Goal: Information Seeking & Learning: Learn about a topic

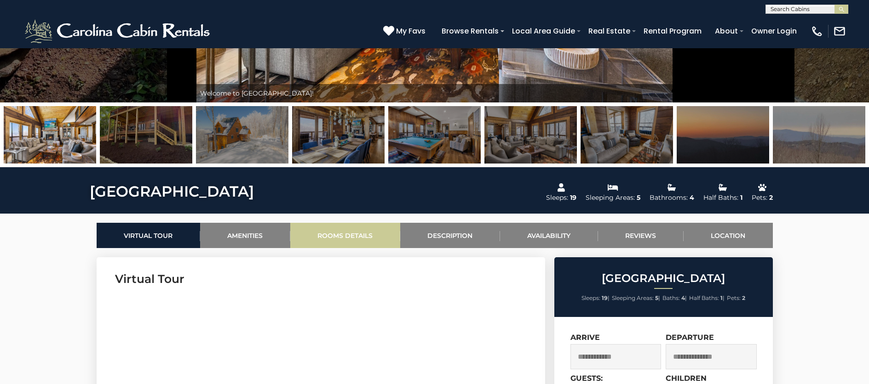
scroll to position [263, 0]
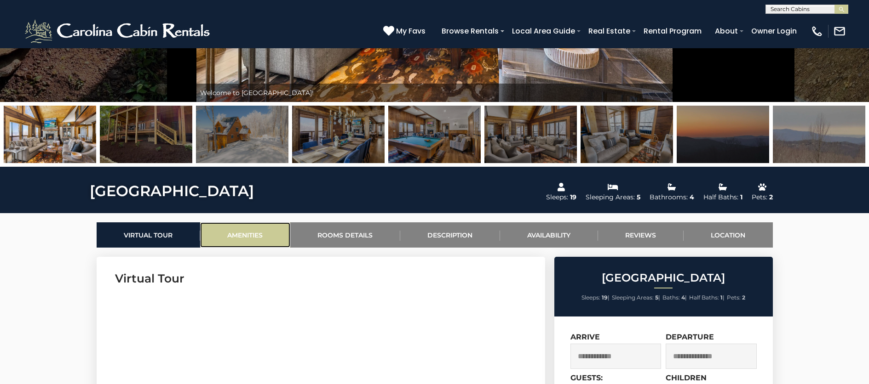
click at [253, 229] on link "Amenities" at bounding box center [245, 235] width 90 height 25
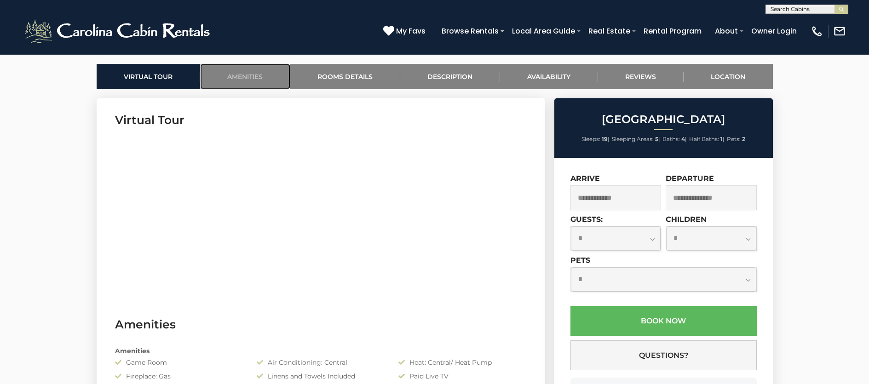
scroll to position [421, 0]
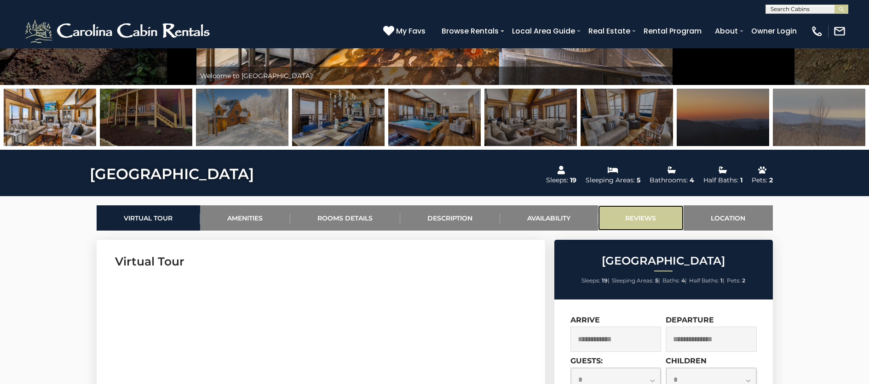
click at [631, 217] on link "Reviews" at bounding box center [641, 218] width 86 height 25
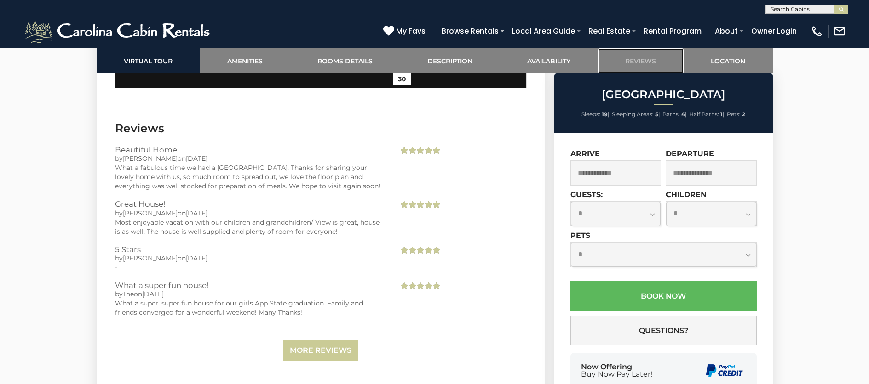
scroll to position [2327, 0]
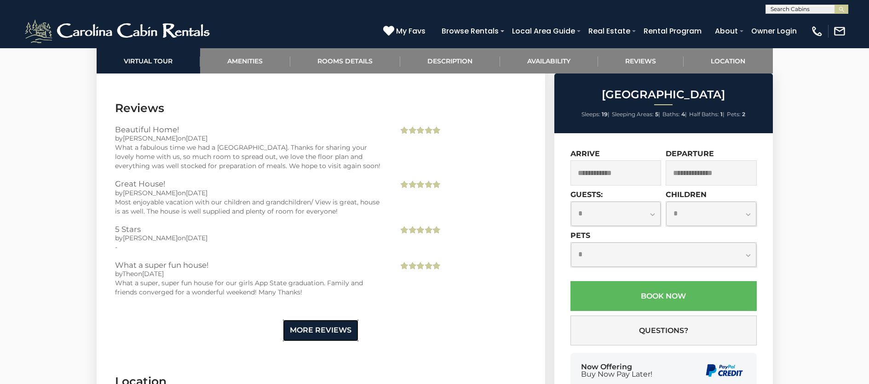
click at [335, 320] on link "More Reviews" at bounding box center [320, 331] width 75 height 22
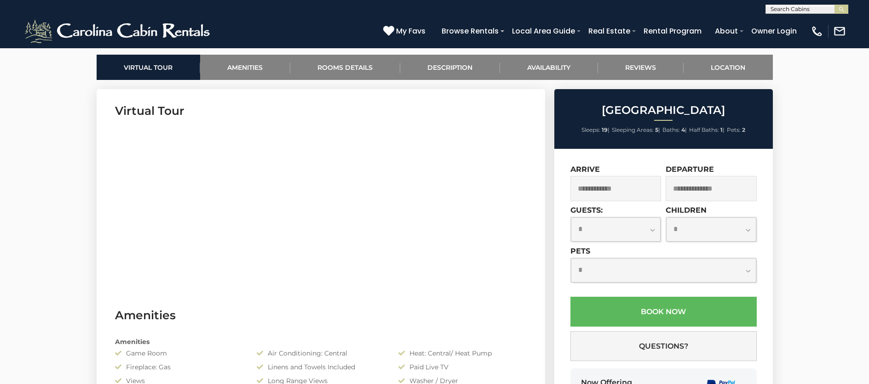
scroll to position [0, 0]
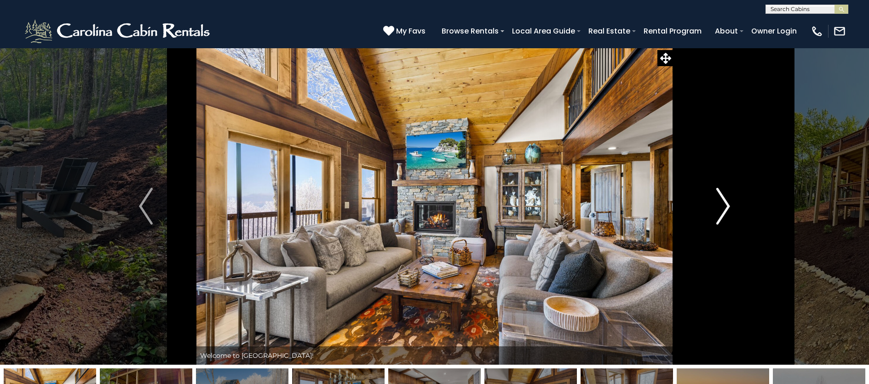
click at [727, 210] on img "Next" at bounding box center [723, 206] width 14 height 37
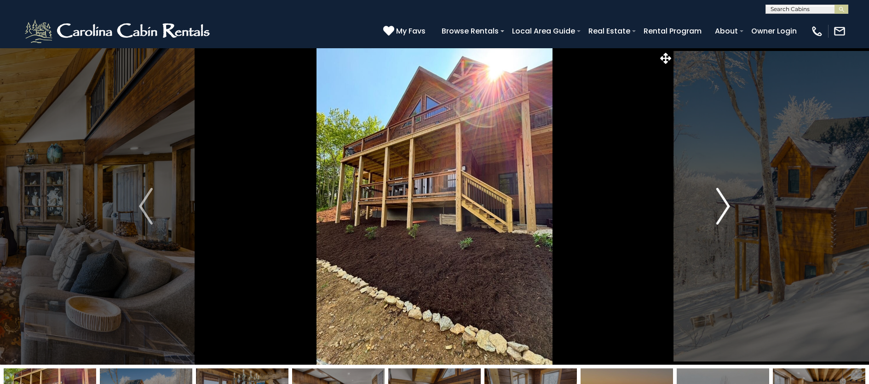
click at [727, 210] on img "Next" at bounding box center [723, 206] width 14 height 37
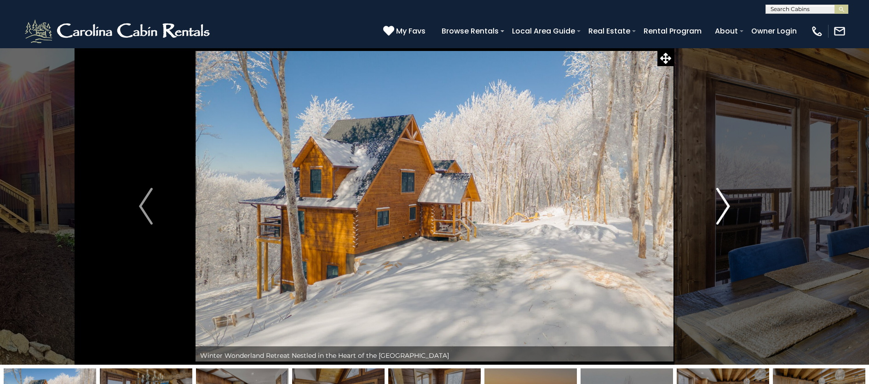
click at [727, 210] on img "Next" at bounding box center [723, 206] width 14 height 37
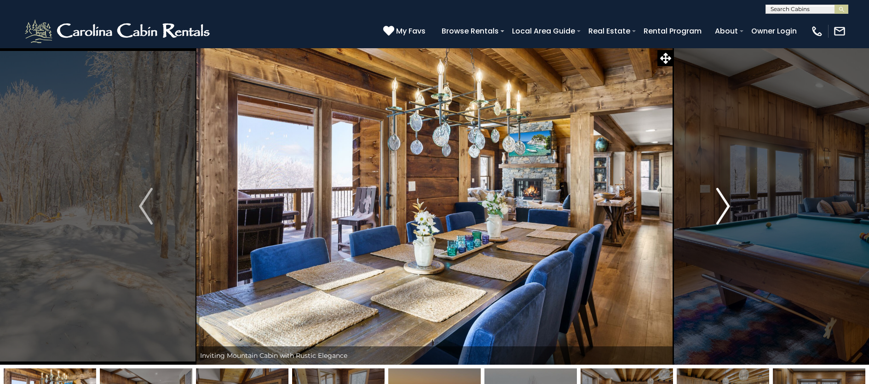
click at [727, 210] on img "Next" at bounding box center [723, 206] width 14 height 37
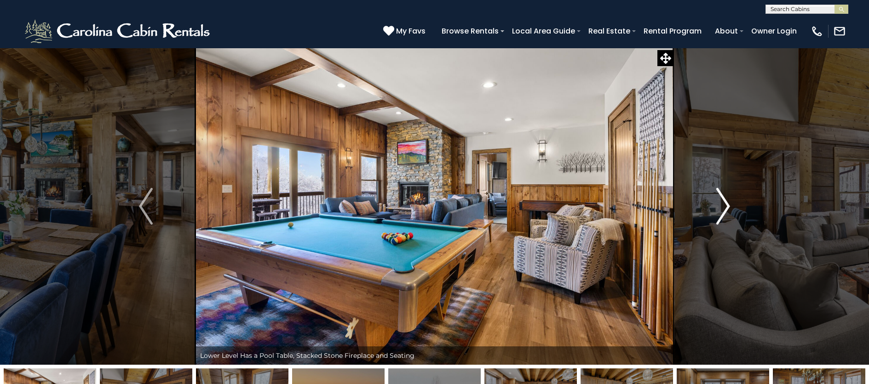
click at [727, 210] on img "Next" at bounding box center [723, 206] width 14 height 37
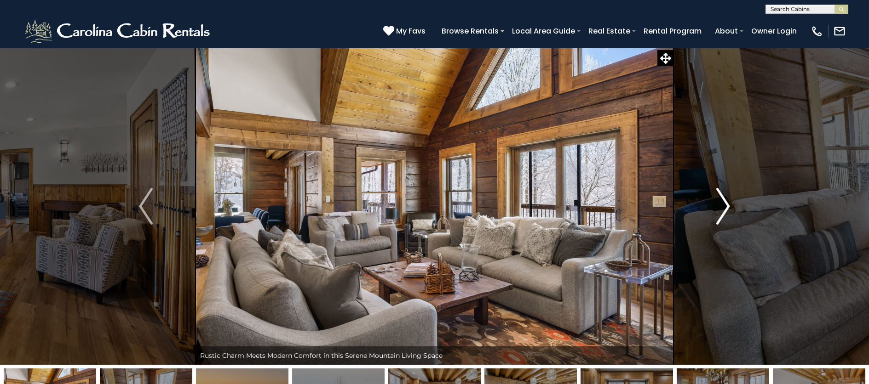
click at [727, 210] on img "Next" at bounding box center [723, 206] width 14 height 37
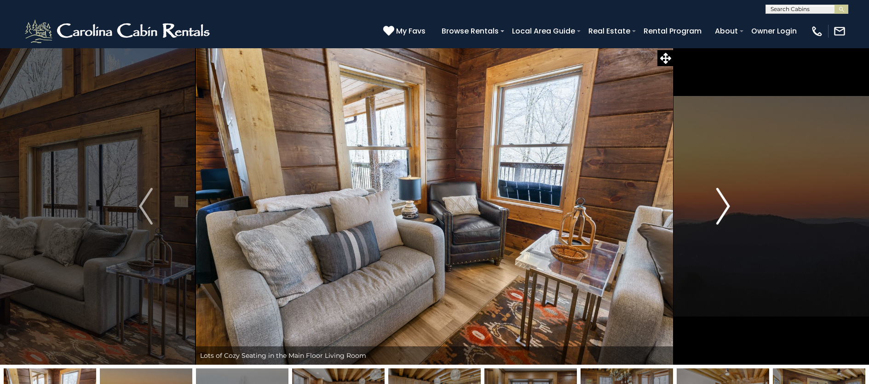
click at [727, 210] on img "Next" at bounding box center [723, 206] width 14 height 37
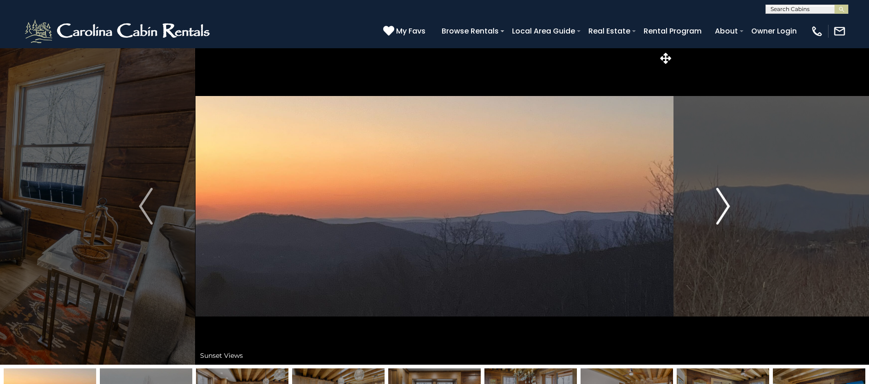
click at [727, 210] on img "Next" at bounding box center [723, 206] width 14 height 37
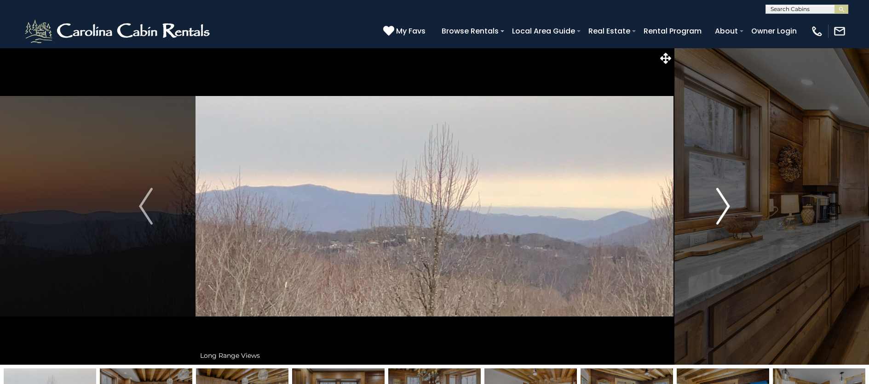
click at [727, 210] on img "Next" at bounding box center [723, 206] width 14 height 37
